Goal: Task Accomplishment & Management: Complete application form

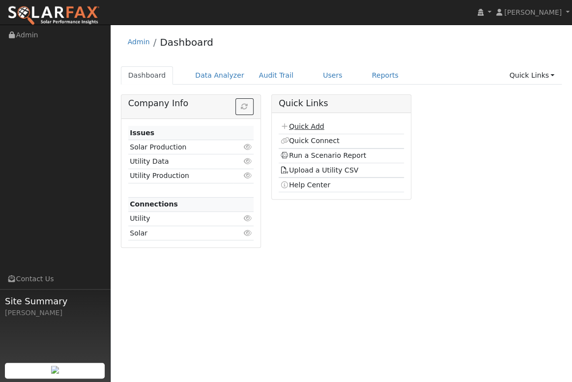
click at [304, 128] on link "Quick Add" at bounding box center [302, 126] width 44 height 8
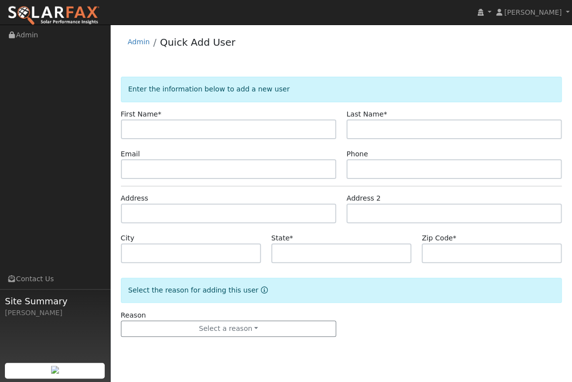
click at [155, 132] on input "text" at bounding box center [228, 129] width 215 height 20
type input "Larry"
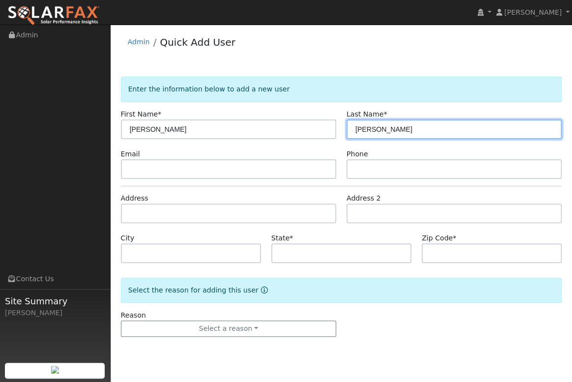
type input "Morrison"
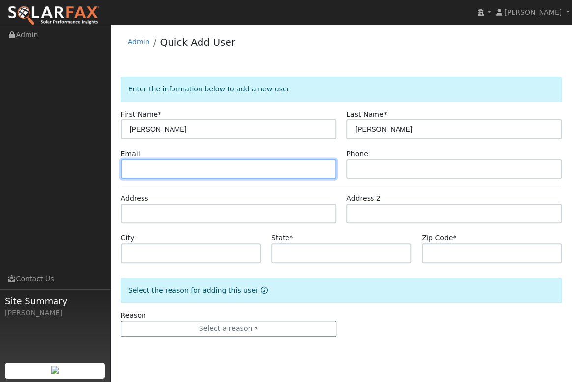
drag, startPoint x: 150, startPoint y: 169, endPoint x: 7, endPoint y: 213, distance: 149.4
click at [122, 173] on input "text" at bounding box center [228, 169] width 215 height 20
click at [140, 168] on input "text" at bounding box center [228, 169] width 215 height 20
paste input "[EMAIL_ADDRESS][DOMAIN_NAME]"
type input "[EMAIL_ADDRESS][DOMAIN_NAME]"
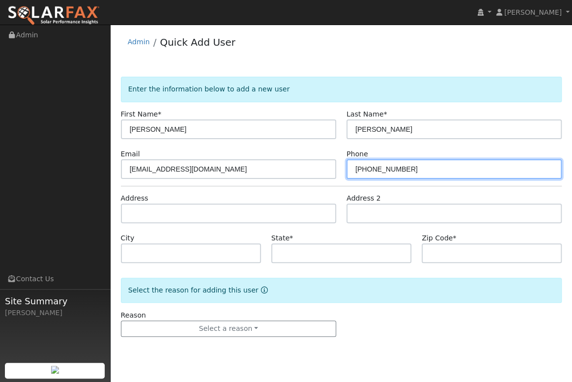
type input "213-369-9311"
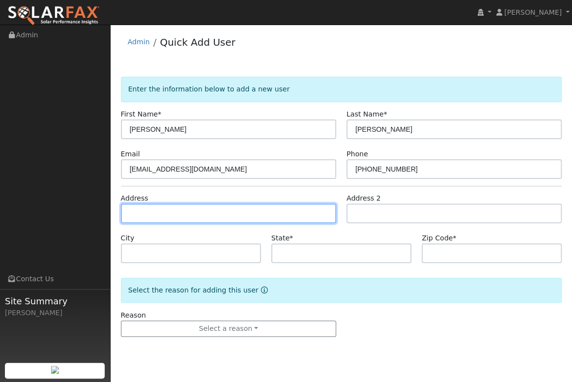
click at [141, 213] on input "text" at bounding box center [228, 213] width 215 height 20
click at [133, 211] on input "text" at bounding box center [228, 213] width 215 height 20
paste input "1420 Las Encinas Drive, Los Osos, CA 93402, USA"
type input "1420 Las Encinas Drive"
type input "Baywood-Los Osos"
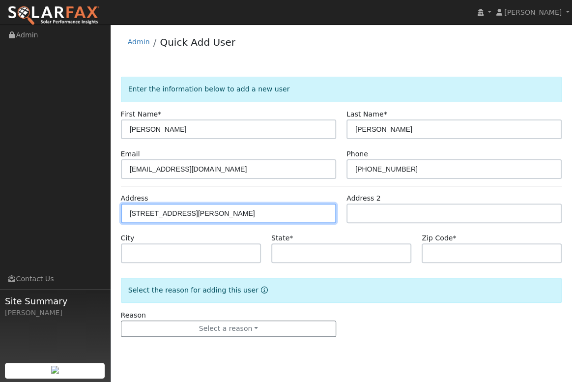
type input "CA"
type input "93402"
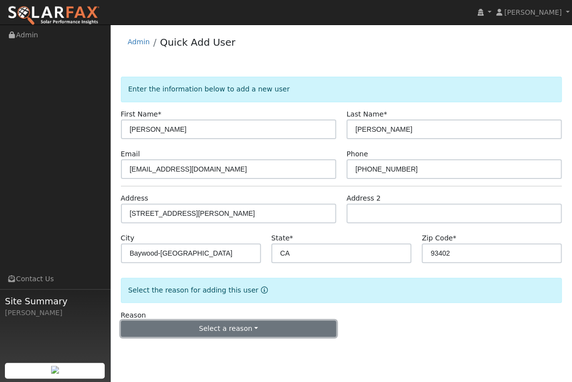
click at [225, 324] on button "Select a reason" at bounding box center [228, 328] width 215 height 17
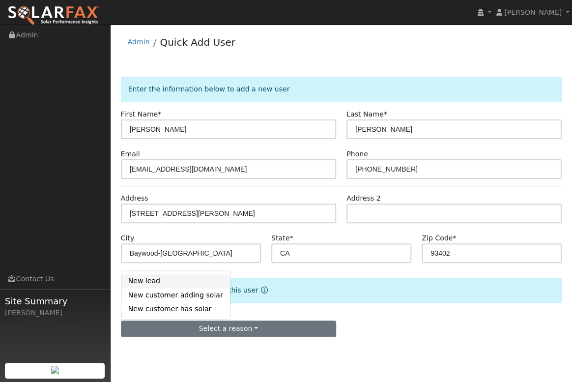
click at [150, 280] on link "New lead" at bounding box center [175, 281] width 109 height 14
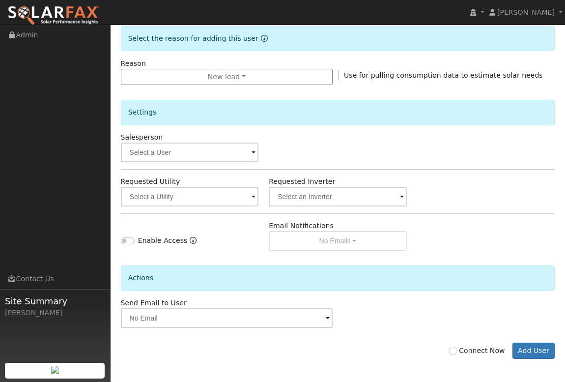
scroll to position [252, 0]
click at [457, 349] on input "Connect Now" at bounding box center [453, 350] width 7 height 7
checkbox input "true"
click at [530, 347] on button "Add User" at bounding box center [534, 350] width 43 height 17
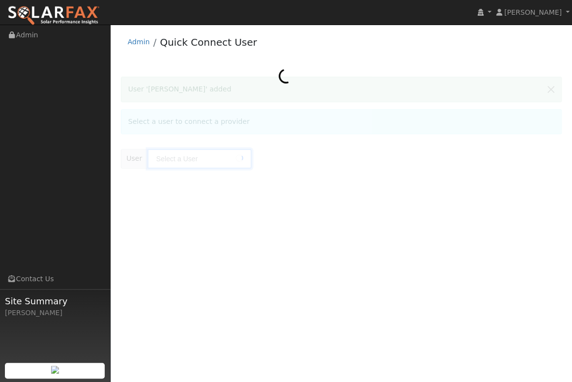
type input "Larry Morrison"
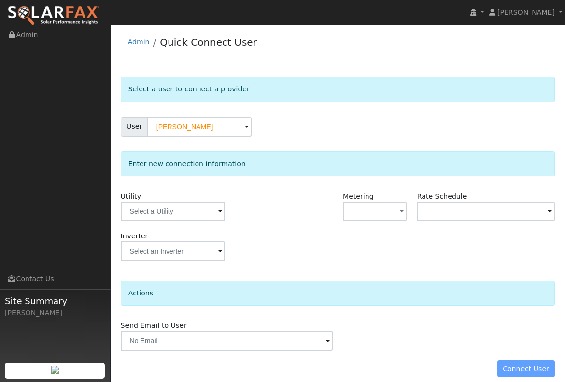
click at [218, 211] on span at bounding box center [220, 211] width 4 height 11
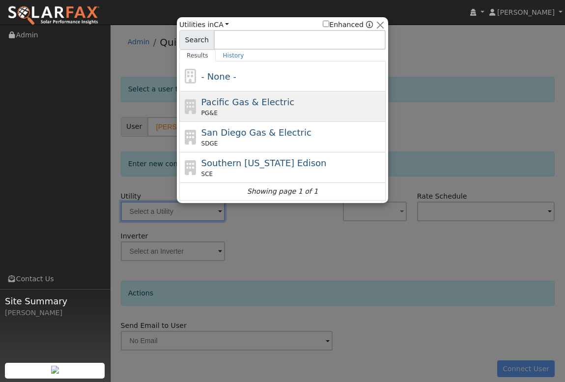
click at [233, 104] on span "Pacific Gas & Electric" at bounding box center [248, 102] width 93 height 10
type input "PG&E"
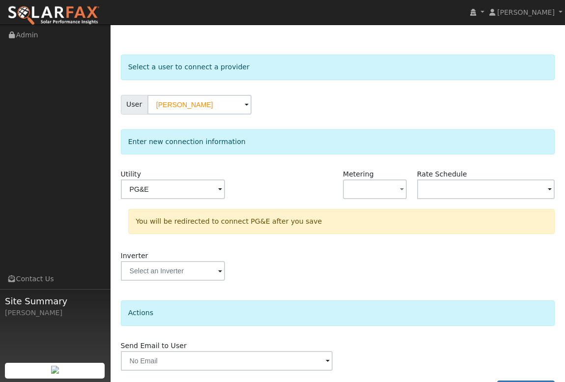
scroll to position [51, 0]
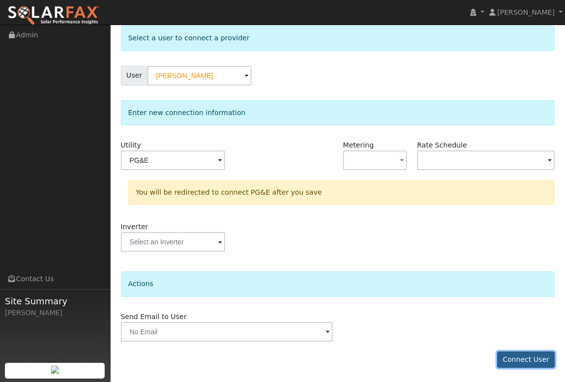
click at [525, 361] on button "Connect User" at bounding box center [526, 359] width 58 height 17
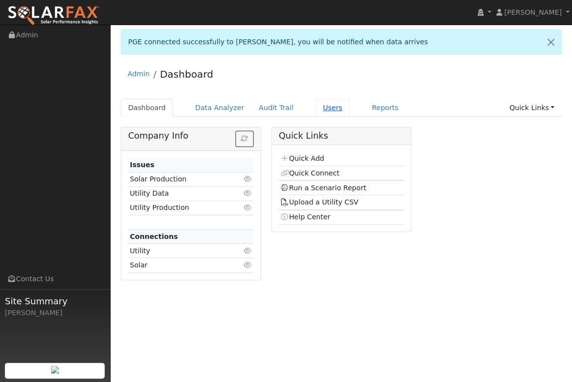
click at [316, 109] on link "Users" at bounding box center [333, 108] width 34 height 18
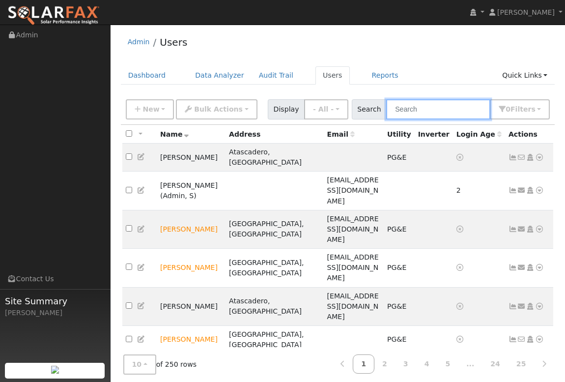
click at [430, 115] on input "text" at bounding box center [438, 109] width 104 height 20
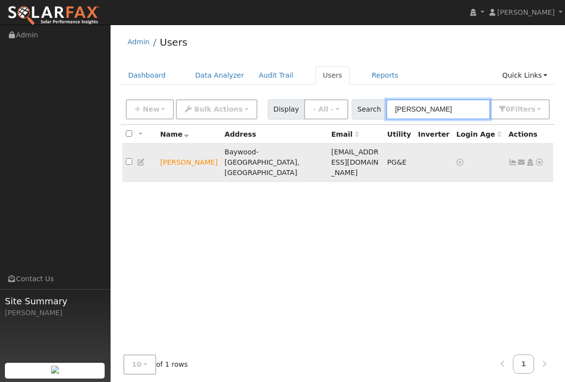
type input "[PERSON_NAME]"
click at [541, 159] on icon at bounding box center [539, 162] width 9 height 7
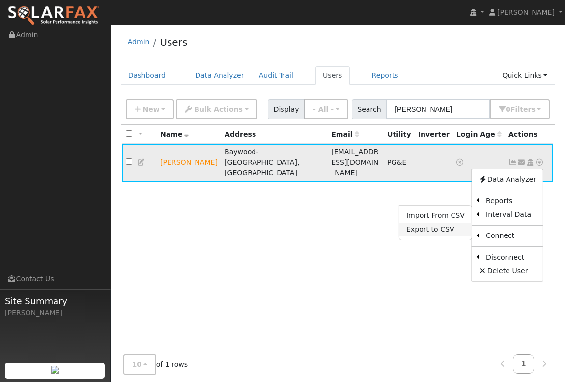
click at [428, 223] on link "Export to CSV" at bounding box center [436, 230] width 72 height 14
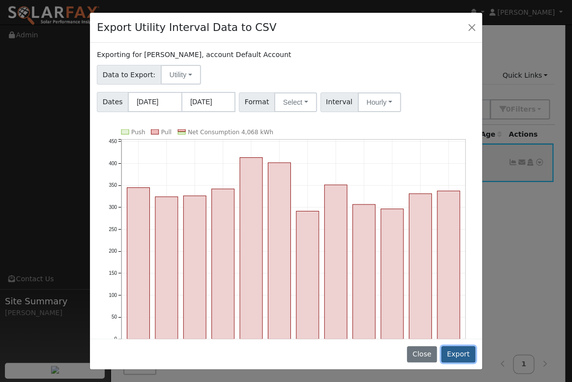
click at [458, 356] on button "Export" at bounding box center [458, 354] width 34 height 17
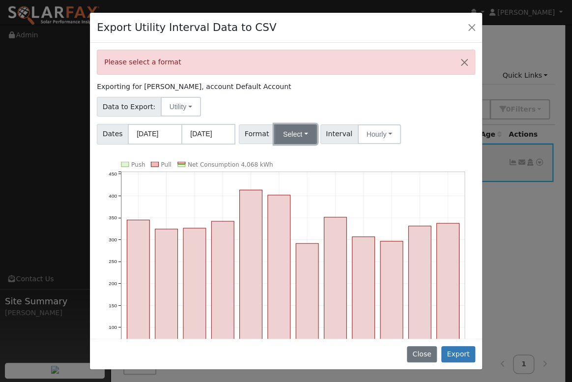
click at [299, 137] on button "Select" at bounding box center [295, 134] width 43 height 20
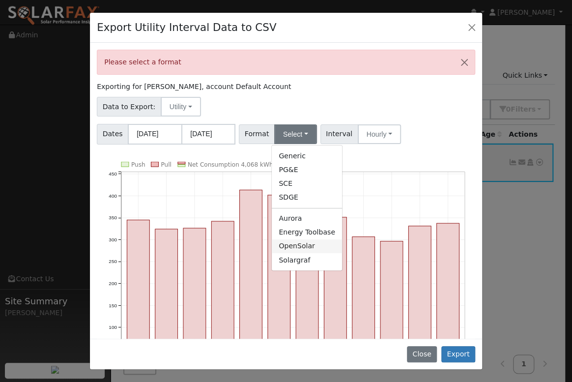
click at [292, 245] on link "OpenSolar" at bounding box center [307, 246] width 70 height 14
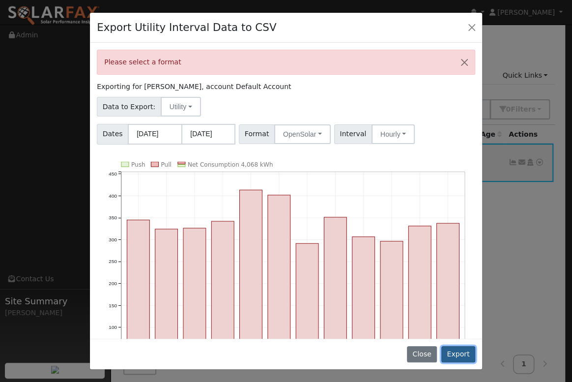
click at [466, 354] on button "Export" at bounding box center [458, 354] width 34 height 17
